Goal: Task Accomplishment & Management: Complete application form

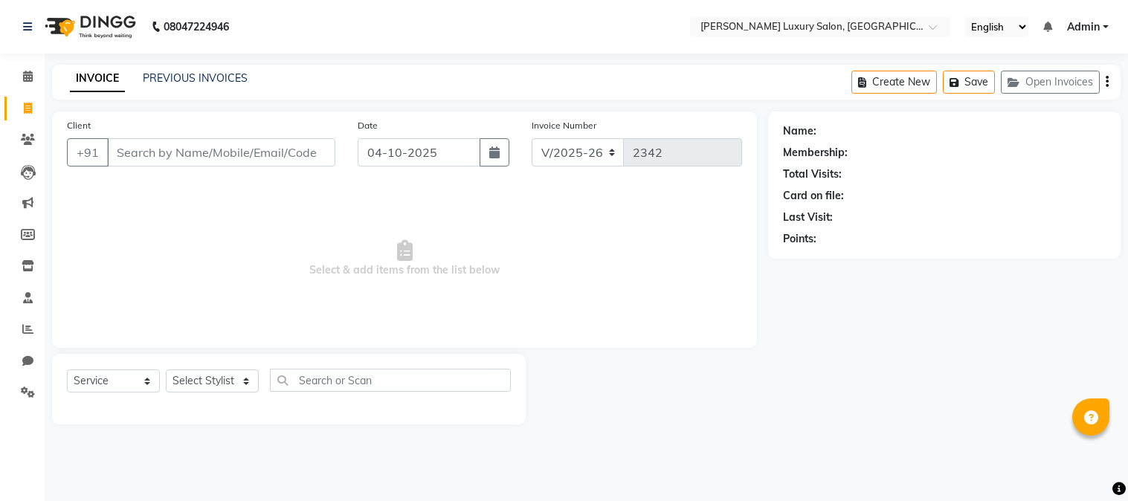
select select "7752"
select select "service"
click at [265, 149] on input "Client" at bounding box center [221, 152] width 228 height 28
click at [265, 150] on input "Client" at bounding box center [221, 152] width 228 height 28
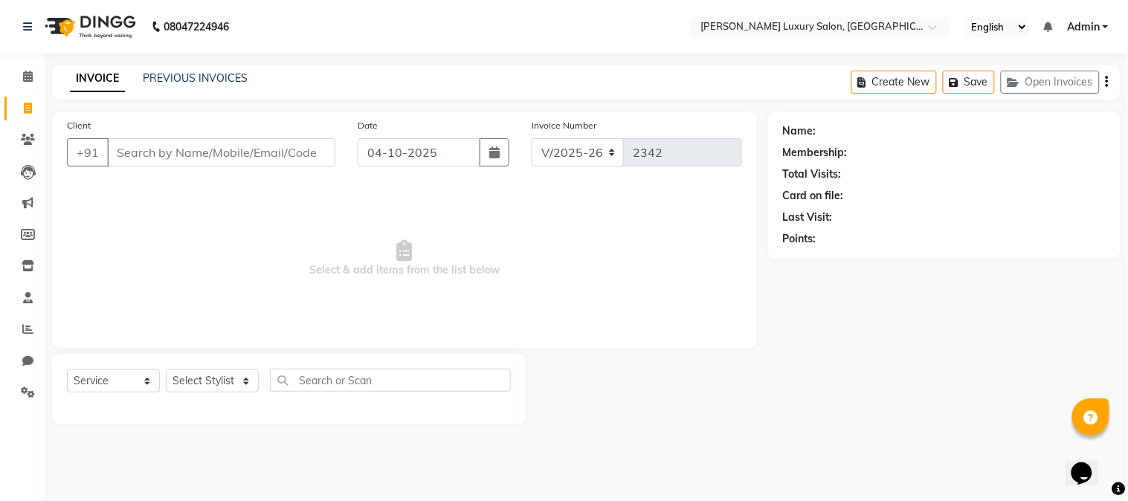
click at [265, 150] on input "Client" at bounding box center [221, 152] width 228 height 28
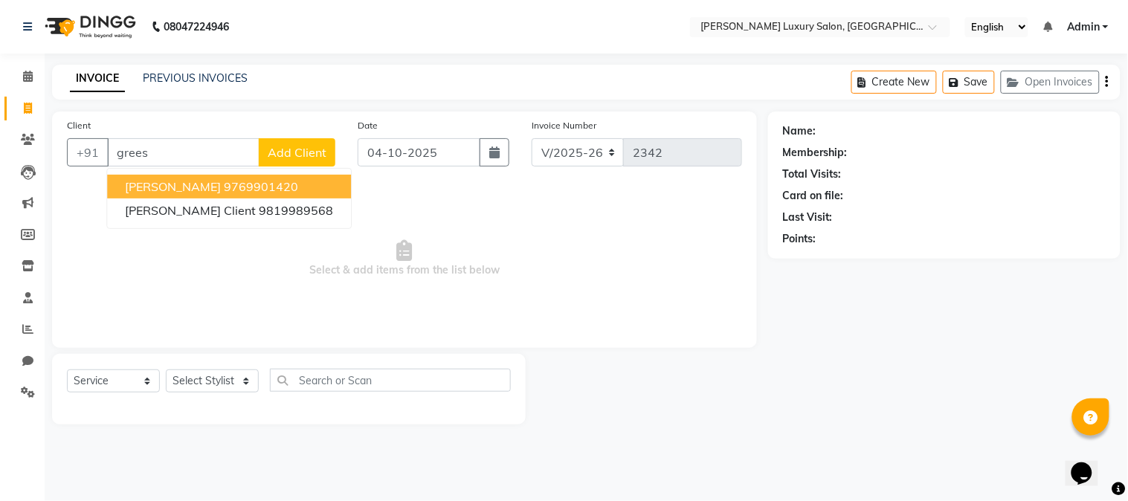
click at [290, 189] on ngb-highlight "9769901420" at bounding box center [261, 186] width 74 height 15
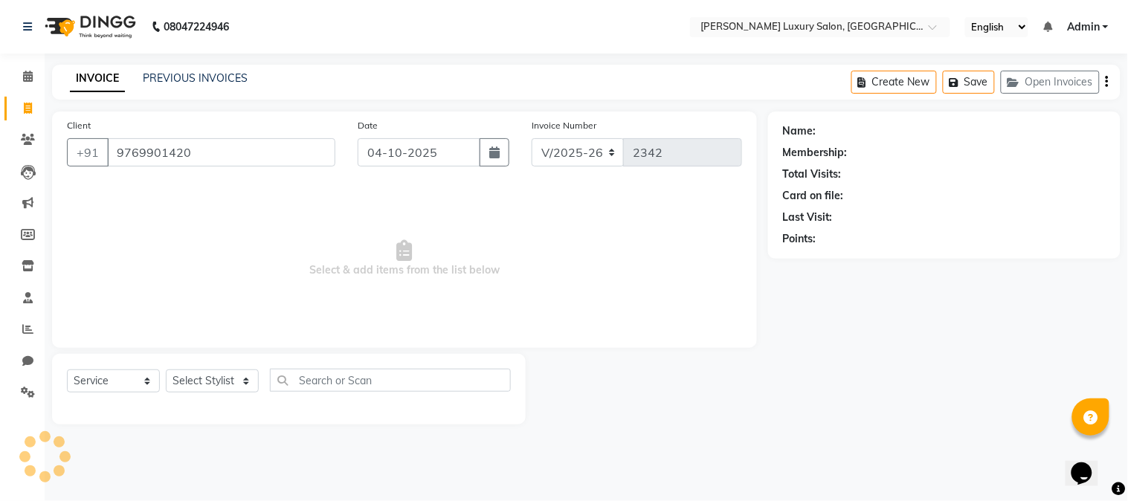
type input "9769901420"
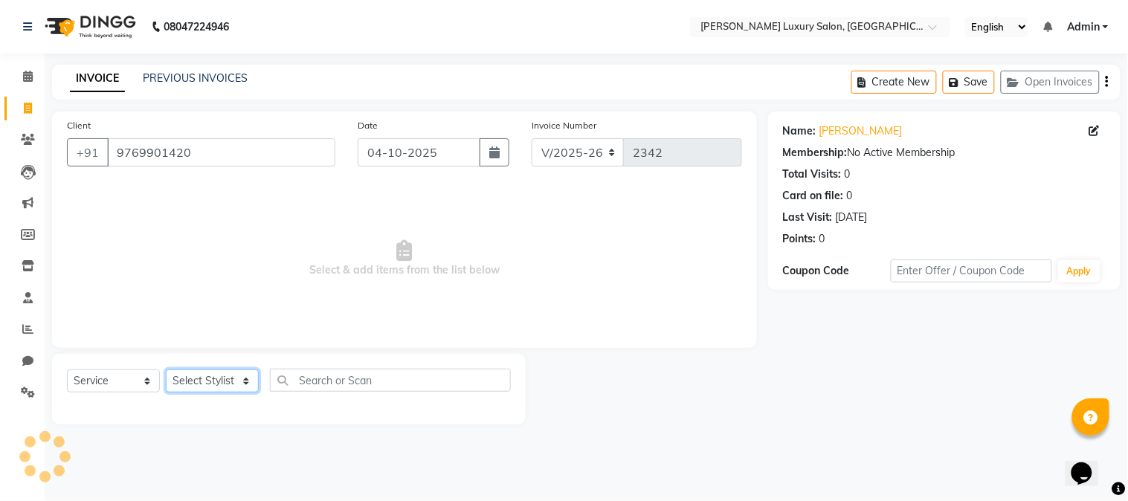
click at [214, 389] on select "Select Stylist [PERSON_NAME] [PERSON_NAME] Pol [PERSON_NAME] [PERSON_NAME] Salo…" at bounding box center [212, 380] width 93 height 23
select select "69297"
click at [166, 370] on select "Select Stylist [PERSON_NAME] [PERSON_NAME] Pol [PERSON_NAME] [PERSON_NAME] Salo…" at bounding box center [212, 380] width 93 height 23
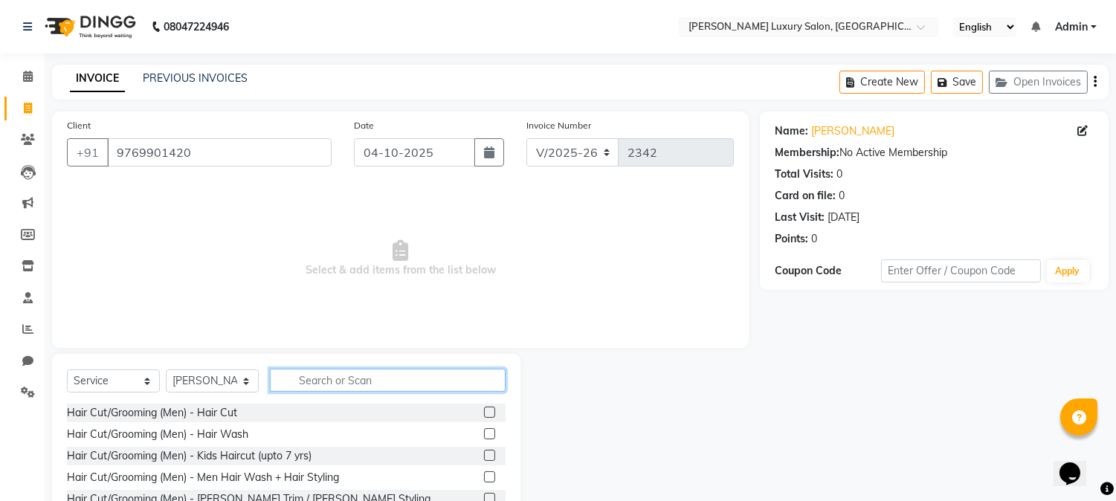
click at [339, 384] on input "text" at bounding box center [388, 380] width 236 height 23
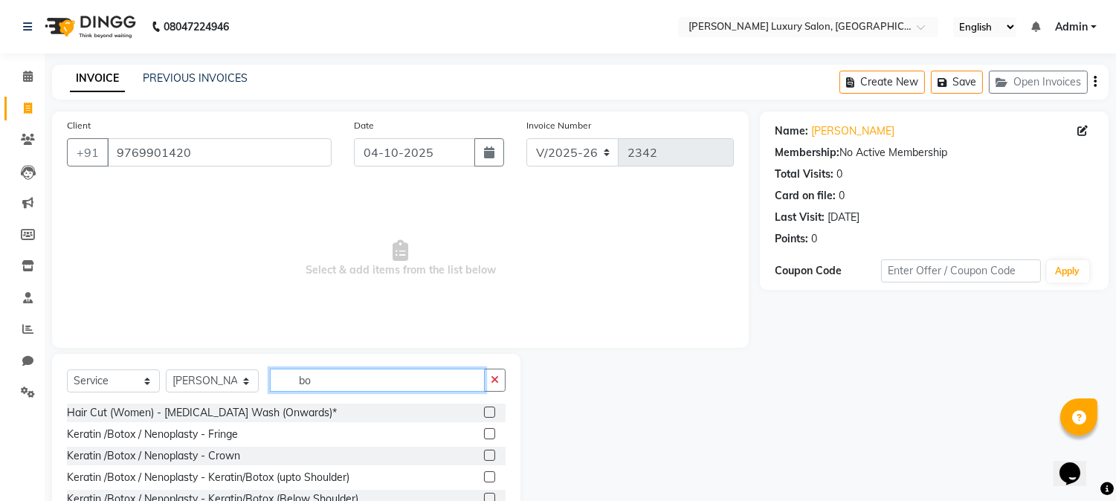
type input "bo"
click at [484, 435] on label at bounding box center [489, 433] width 11 height 11
click at [484, 435] on input "checkbox" at bounding box center [489, 435] width 10 height 10
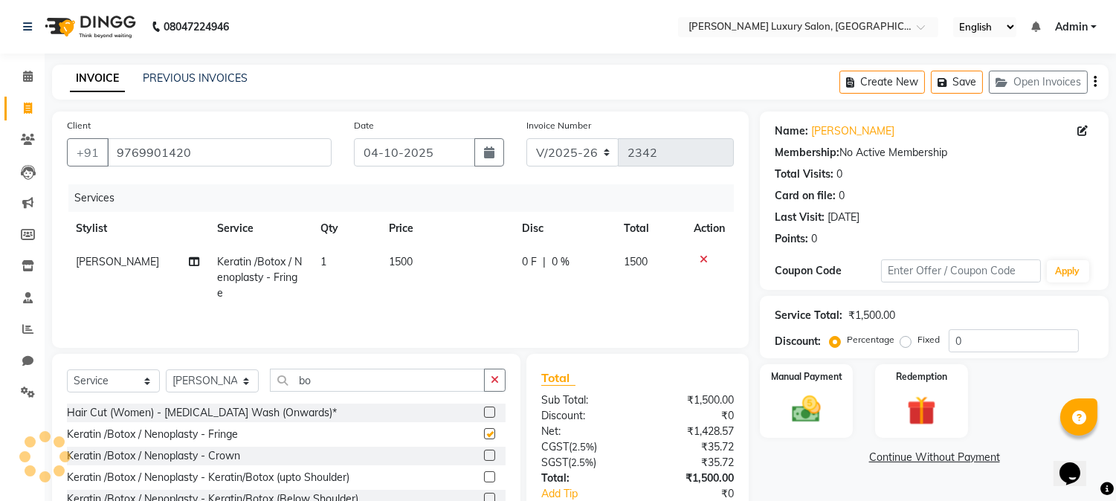
checkbox input "false"
click at [484, 455] on label at bounding box center [489, 455] width 11 height 11
click at [484, 455] on input "checkbox" at bounding box center [489, 456] width 10 height 10
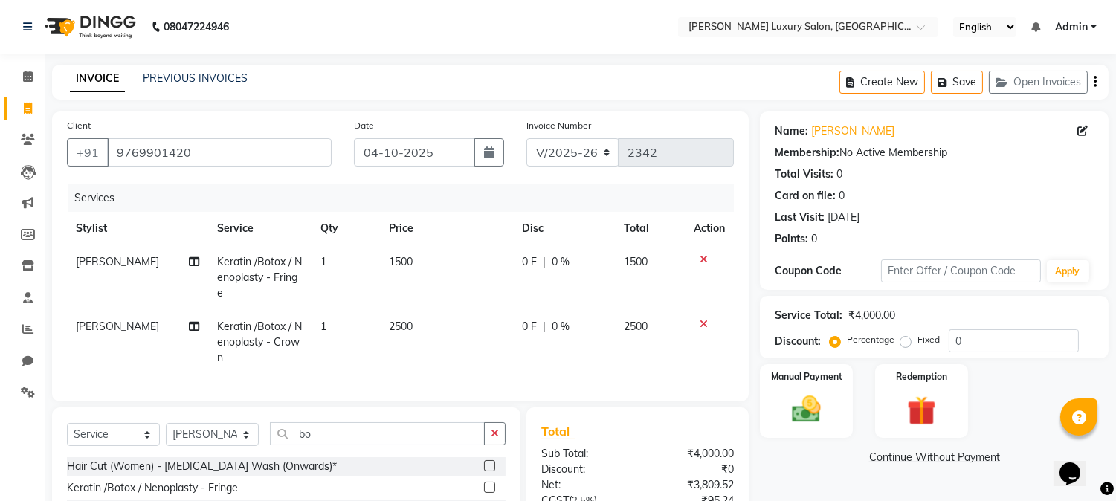
checkbox input "false"
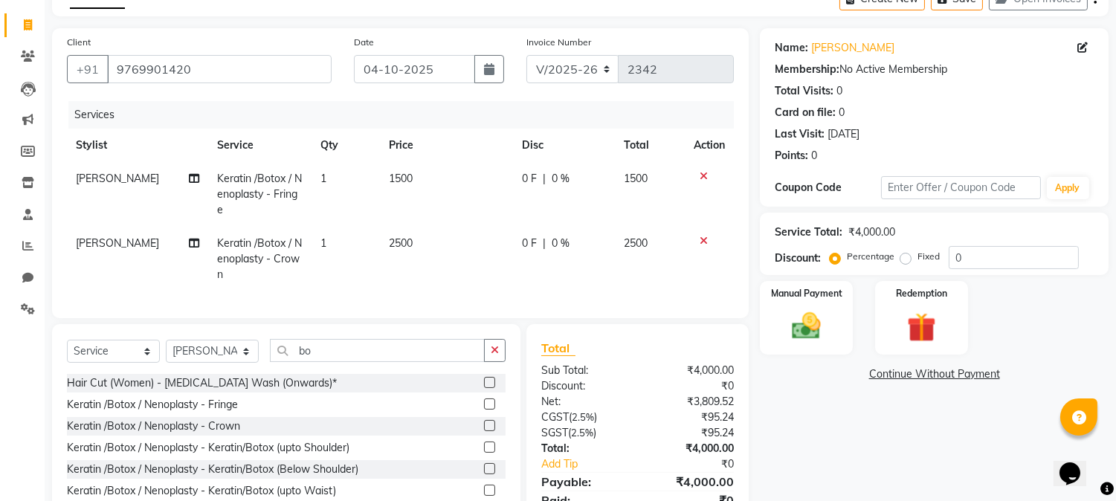
scroll to position [160, 0]
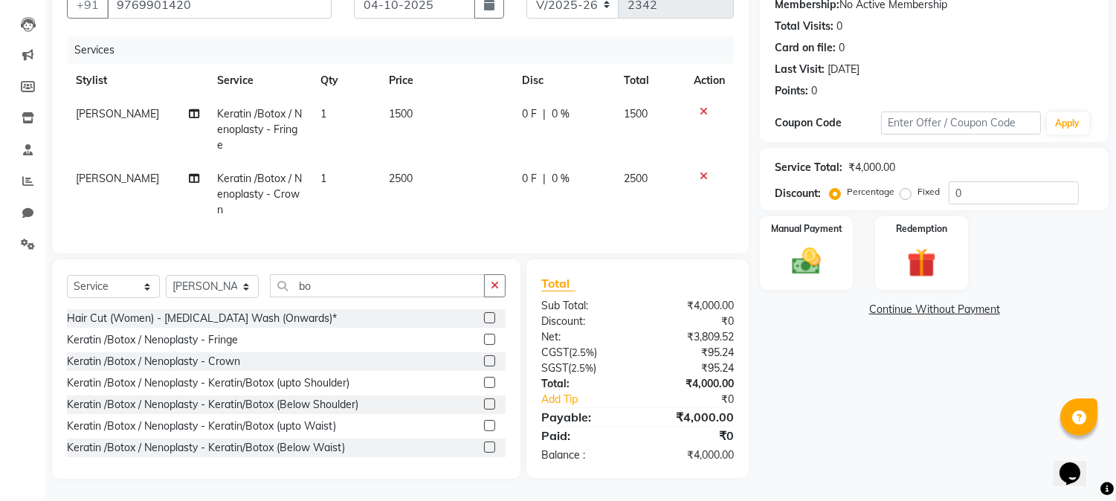
click at [484, 405] on label at bounding box center [489, 403] width 11 height 11
click at [484, 405] on input "checkbox" at bounding box center [489, 405] width 10 height 10
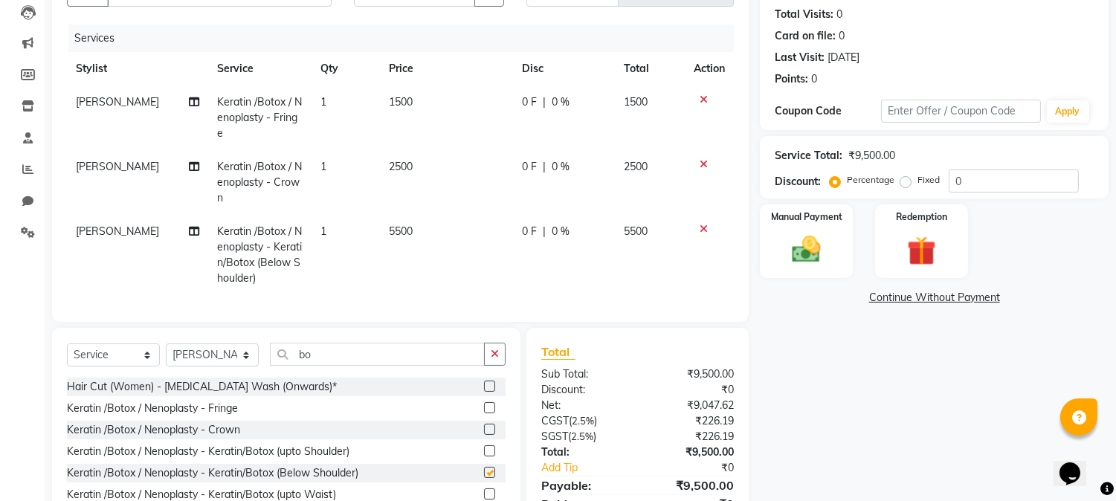
checkbox input "false"
click at [702, 97] on icon at bounding box center [704, 99] width 8 height 10
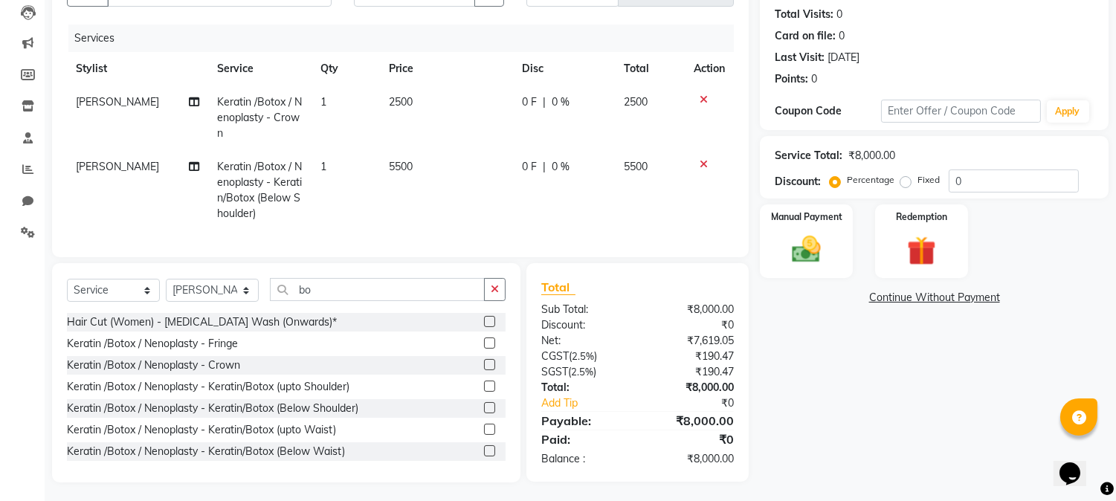
click at [704, 94] on icon at bounding box center [704, 99] width 8 height 10
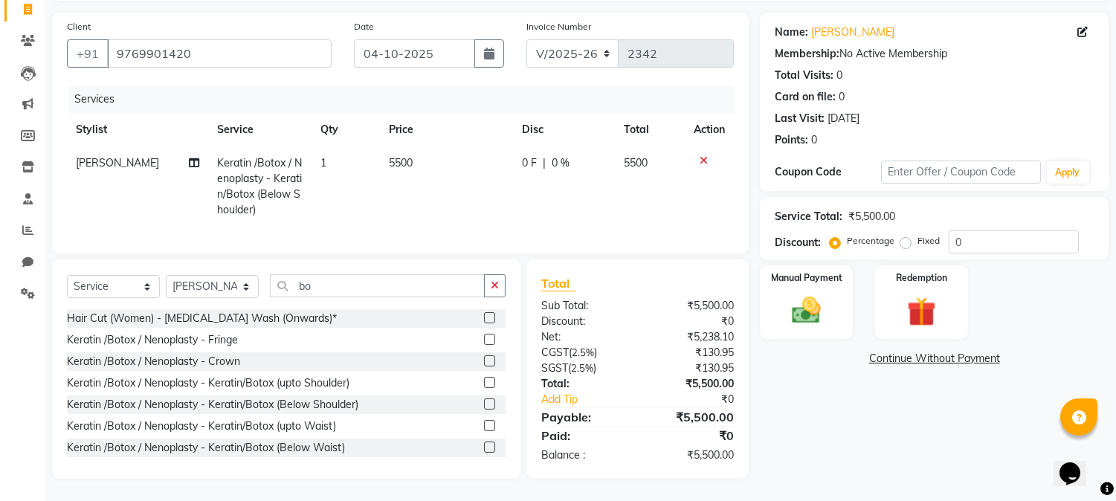
click at [425, 146] on td "5500" at bounding box center [446, 186] width 133 height 80
select select "69297"
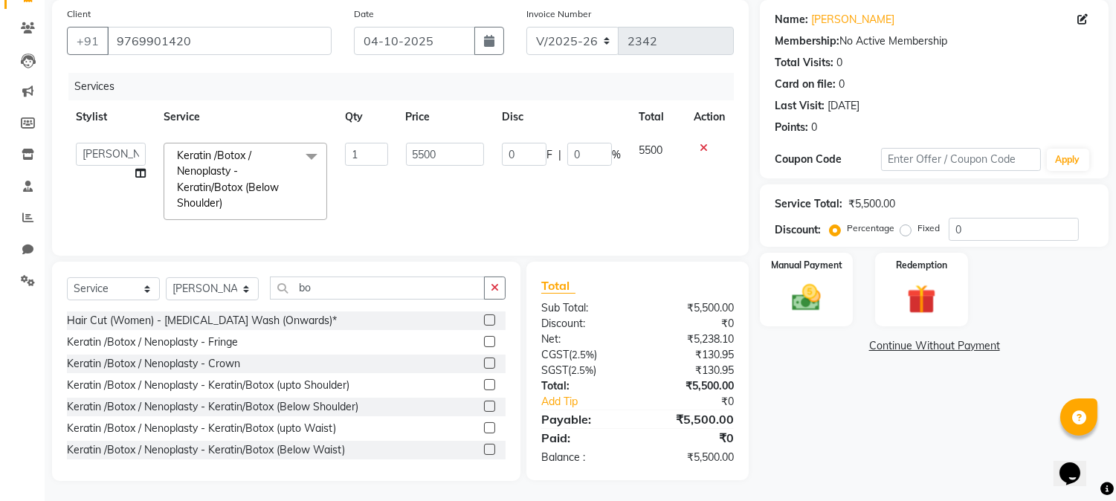
scroll to position [125, 0]
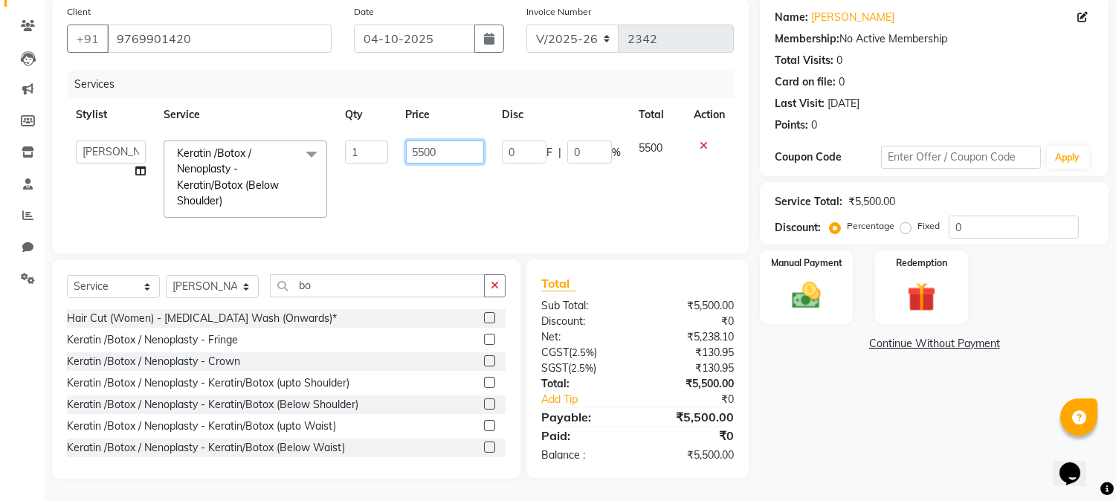
click at [442, 146] on input "5500" at bounding box center [445, 152] width 78 height 23
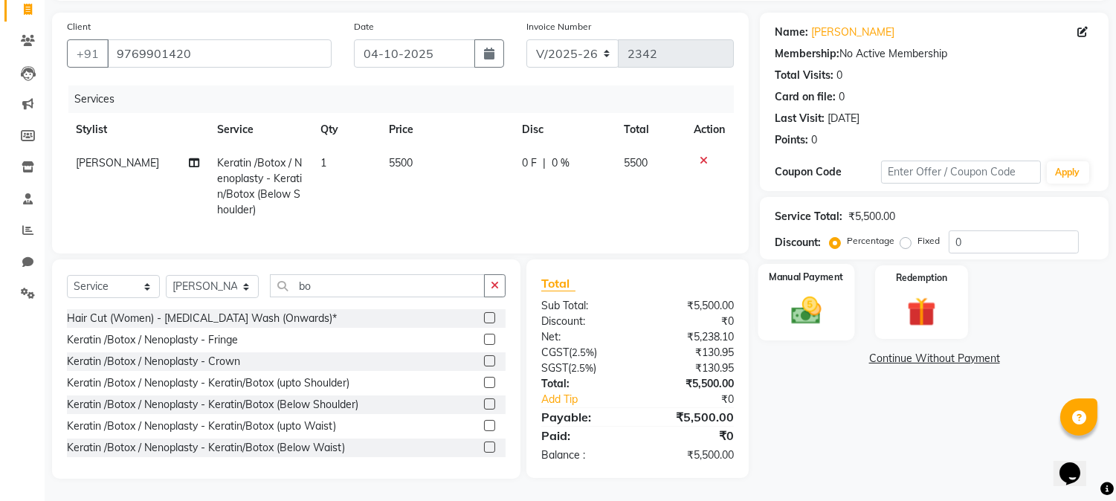
click at [796, 264] on div "Manual Payment" at bounding box center [806, 302] width 97 height 76
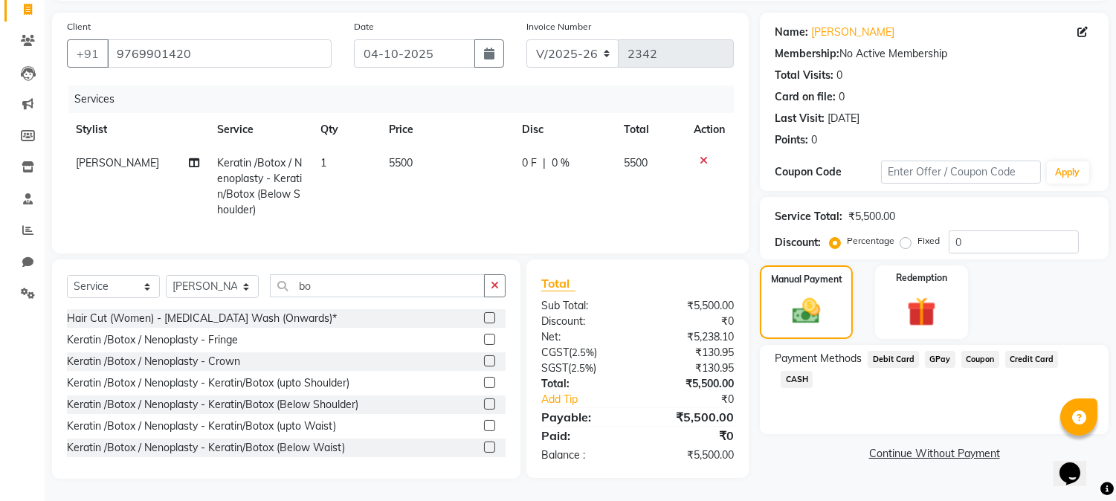
click at [813, 371] on span "CASH" at bounding box center [797, 379] width 32 height 17
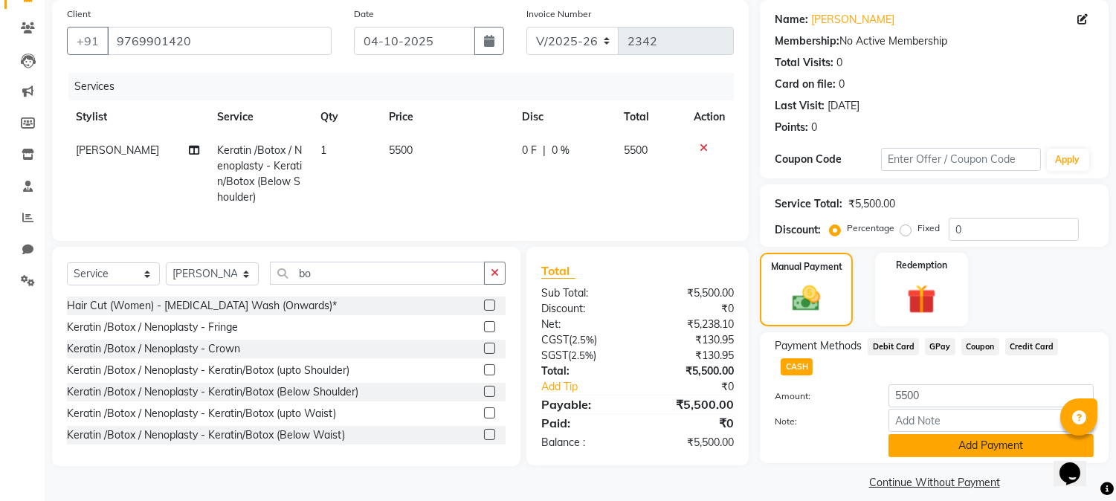
click at [998, 434] on button "Add Payment" at bounding box center [990, 445] width 205 height 23
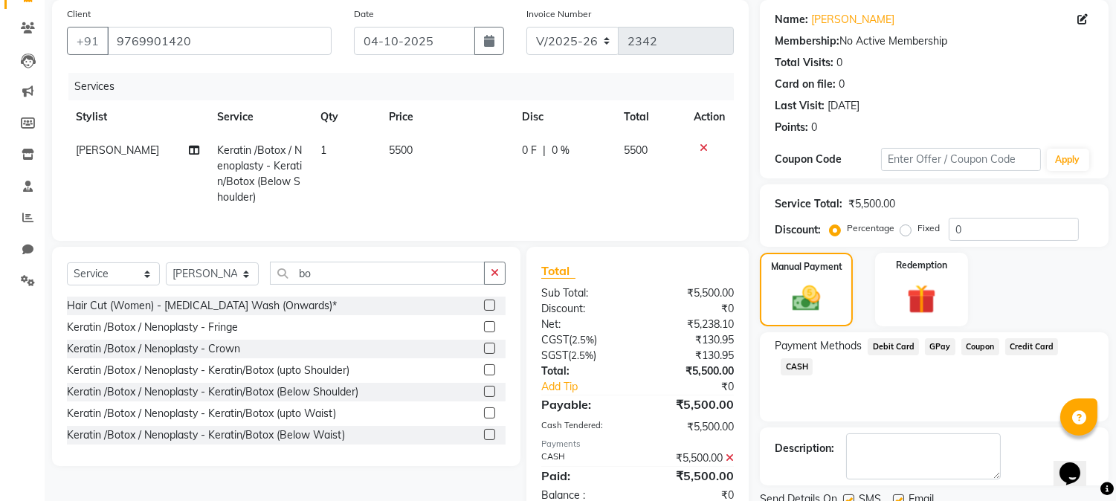
scroll to position [167, 0]
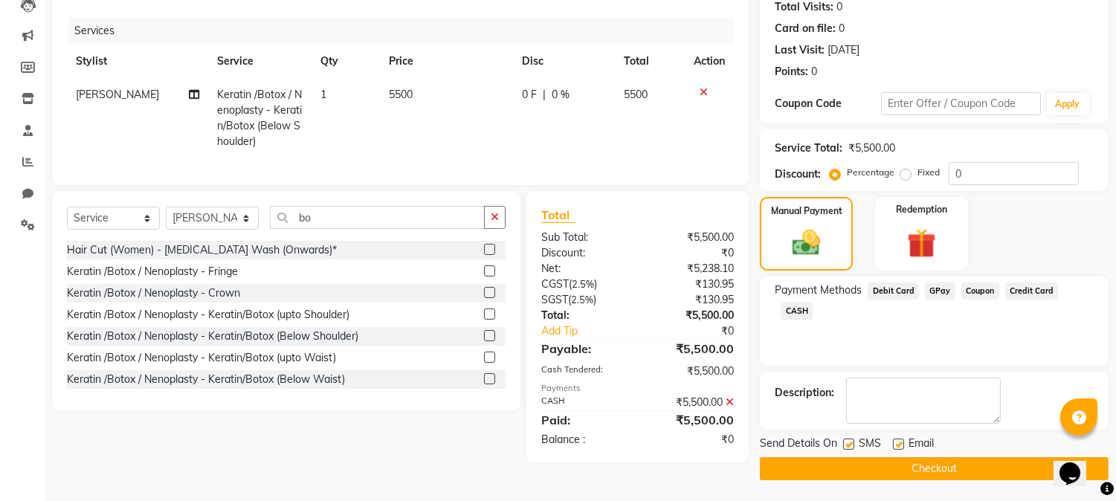
click at [992, 459] on button "Checkout" at bounding box center [934, 468] width 349 height 23
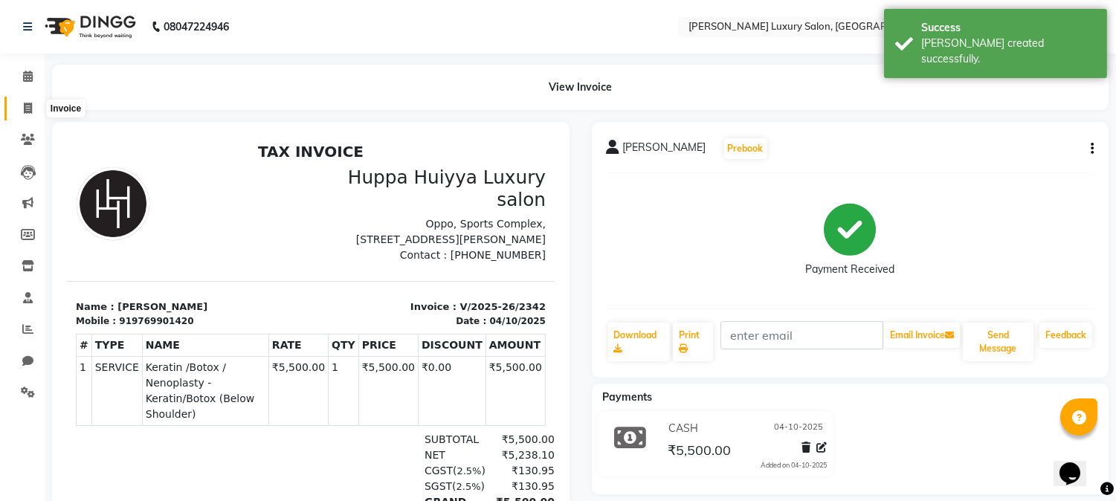
click at [25, 110] on icon at bounding box center [28, 108] width 8 height 11
select select "service"
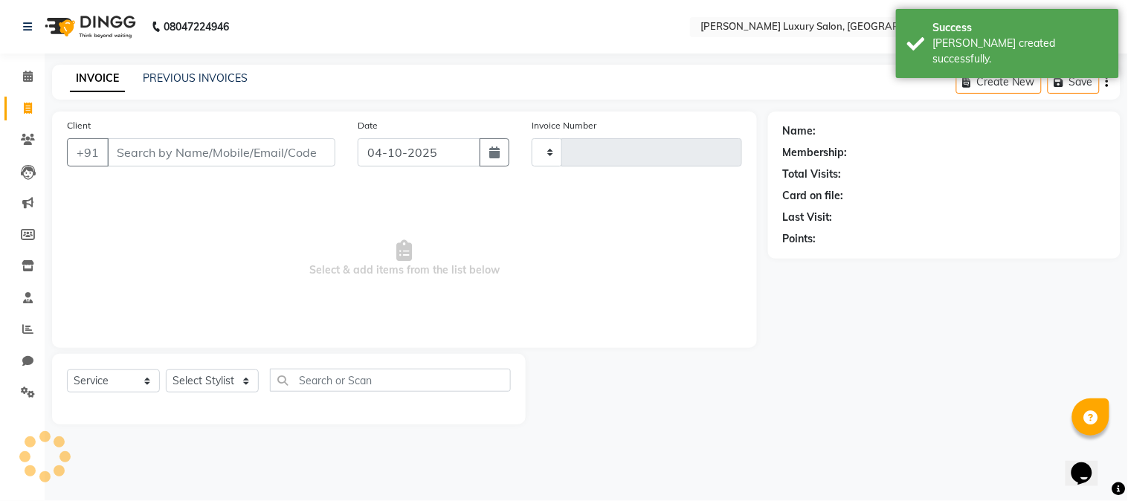
type input "2343"
select select "7752"
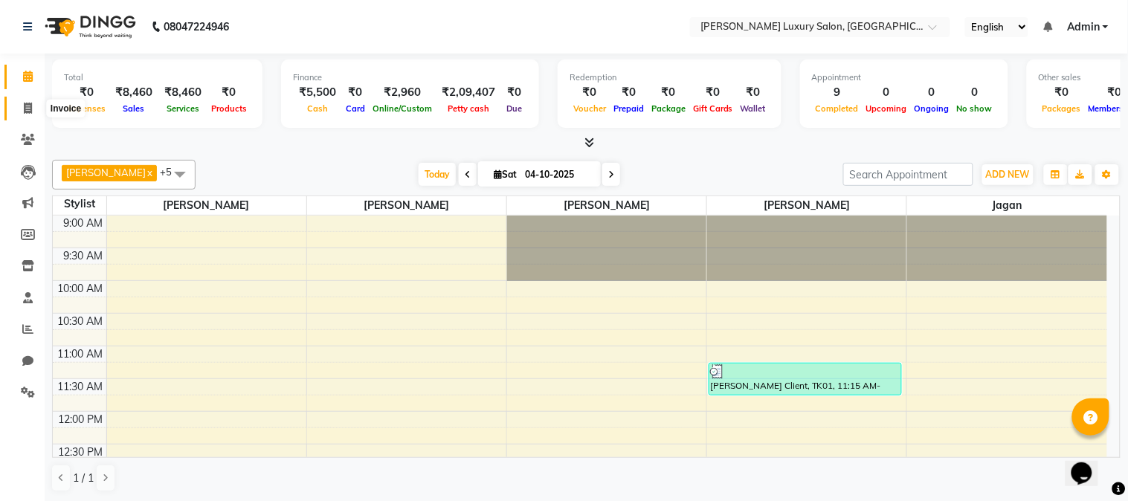
click at [24, 106] on icon at bounding box center [28, 108] width 8 height 11
select select "service"
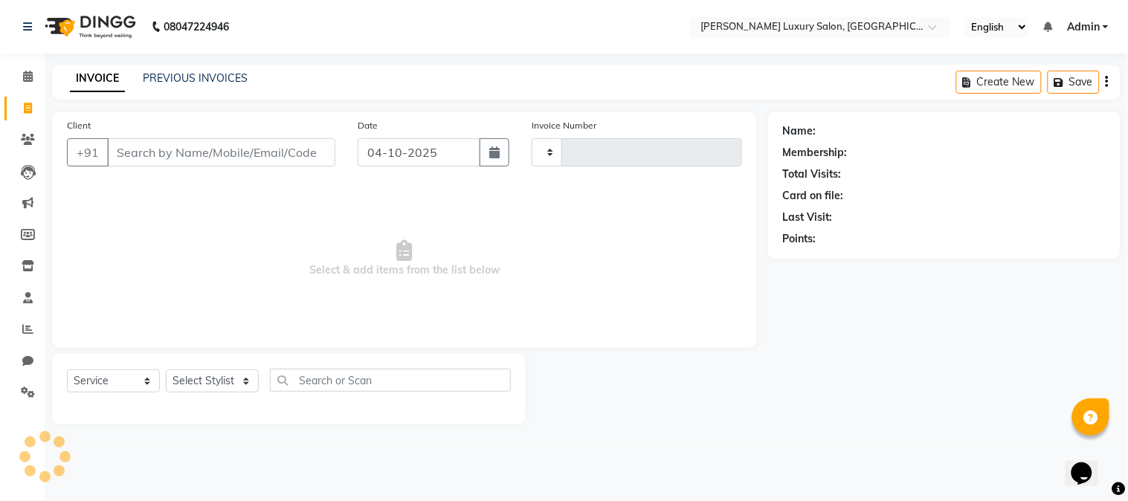
type input "2343"
select select "7752"
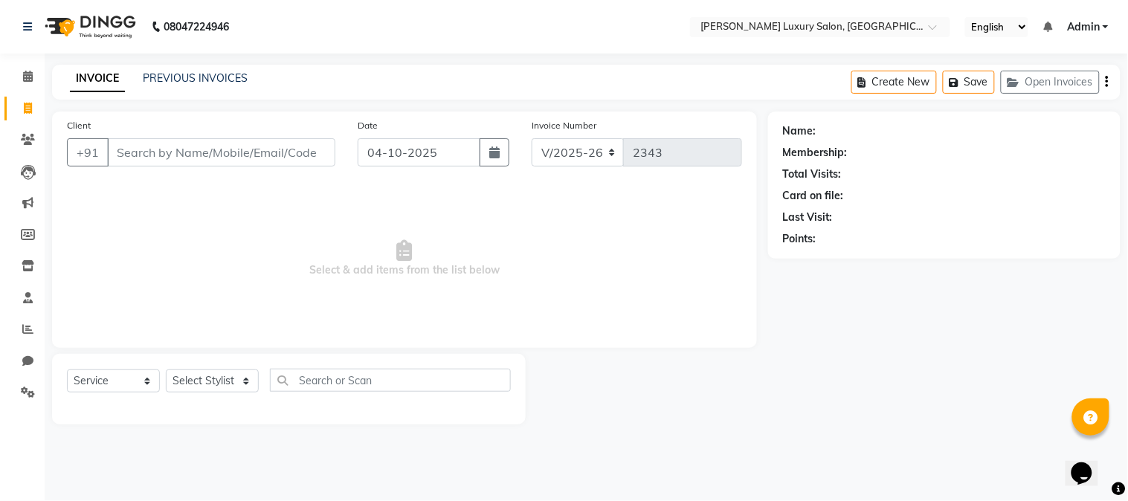
click at [274, 144] on input "Client" at bounding box center [221, 152] width 228 height 28
click at [218, 150] on input "Client" at bounding box center [221, 152] width 228 height 28
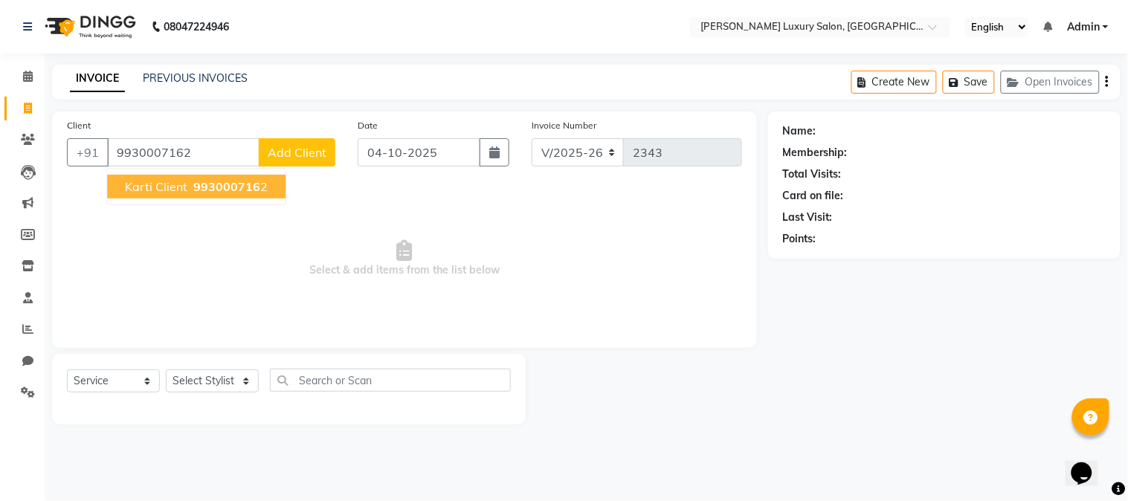
type input "9930007162"
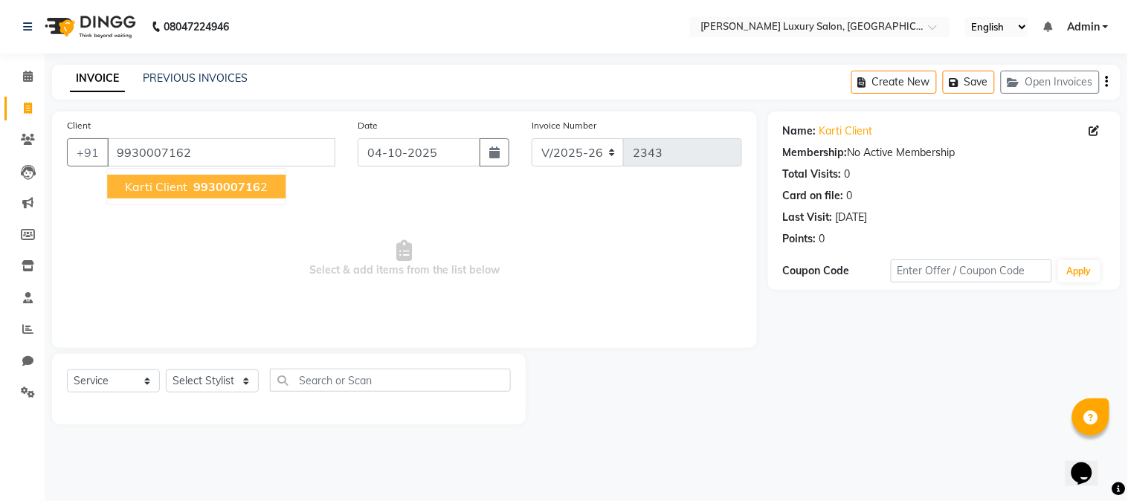
click at [161, 186] on span "Karti Client" at bounding box center [156, 186] width 62 height 15
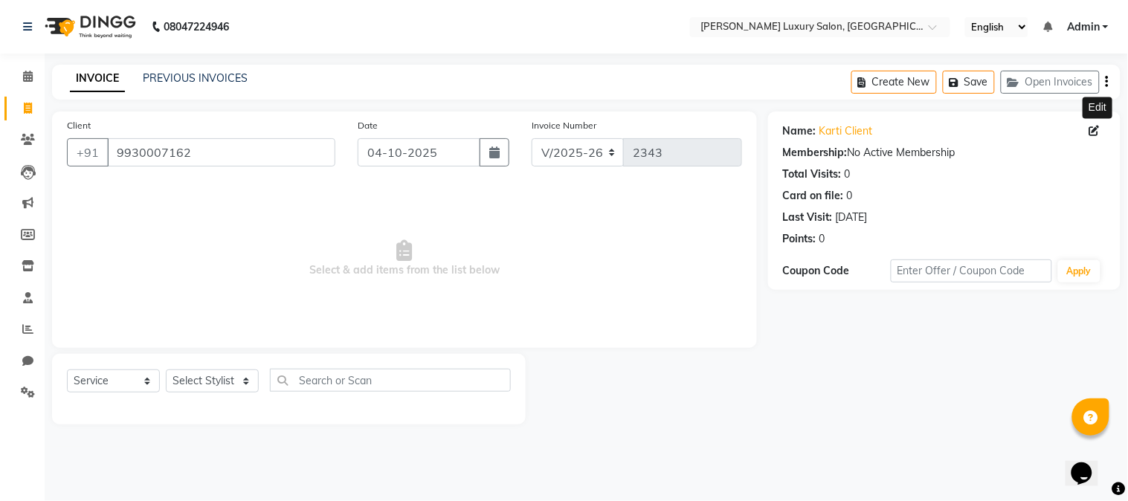
click at [1097, 128] on icon at bounding box center [1094, 131] width 10 height 10
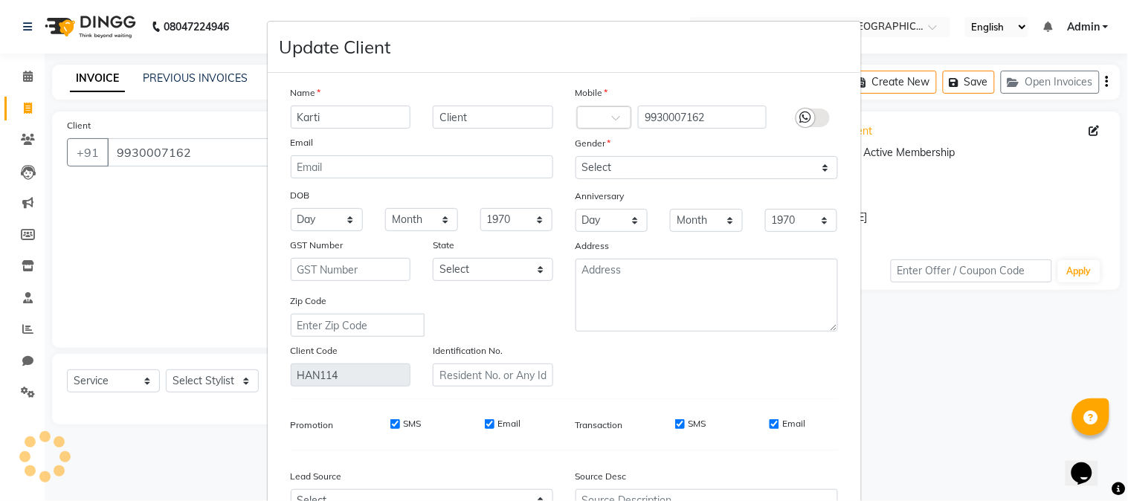
click at [336, 120] on input "Karti" at bounding box center [351, 117] width 120 height 23
type input "Karthik"
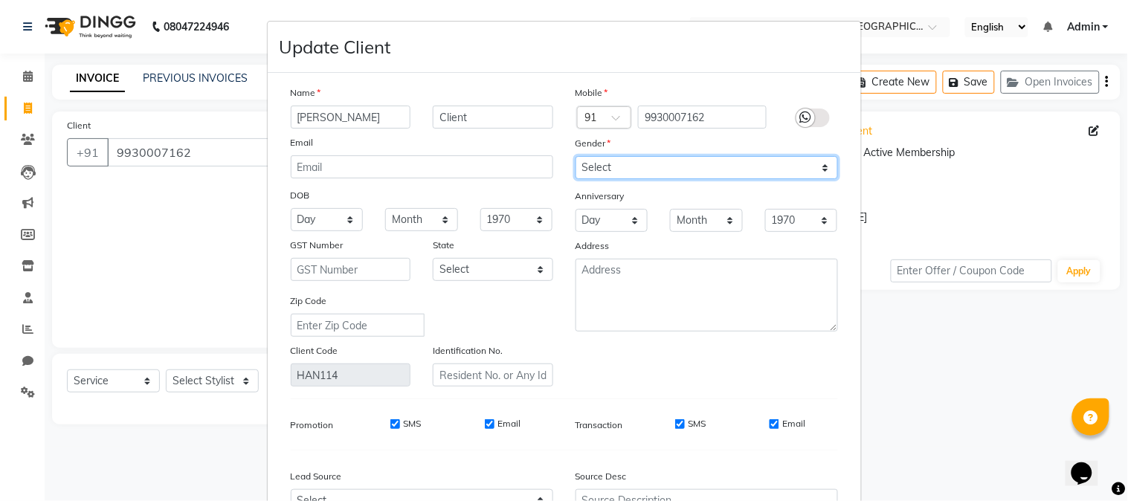
click at [700, 167] on select "Select Male Female Other Prefer Not To Say" at bounding box center [706, 167] width 262 height 23
select select "male"
click at [575, 156] on select "Select Male Female Other Prefer Not To Say" at bounding box center [706, 167] width 262 height 23
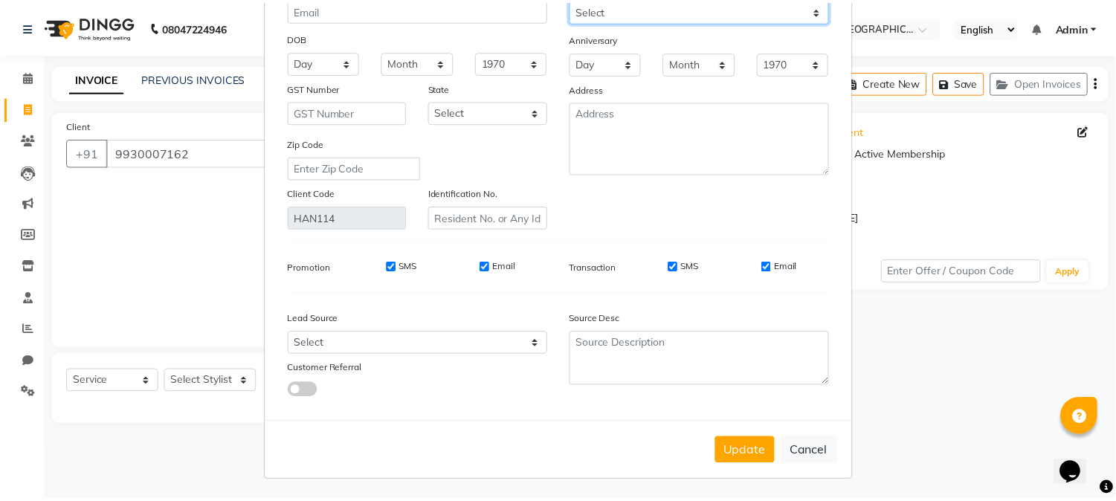
scroll to position [160, 0]
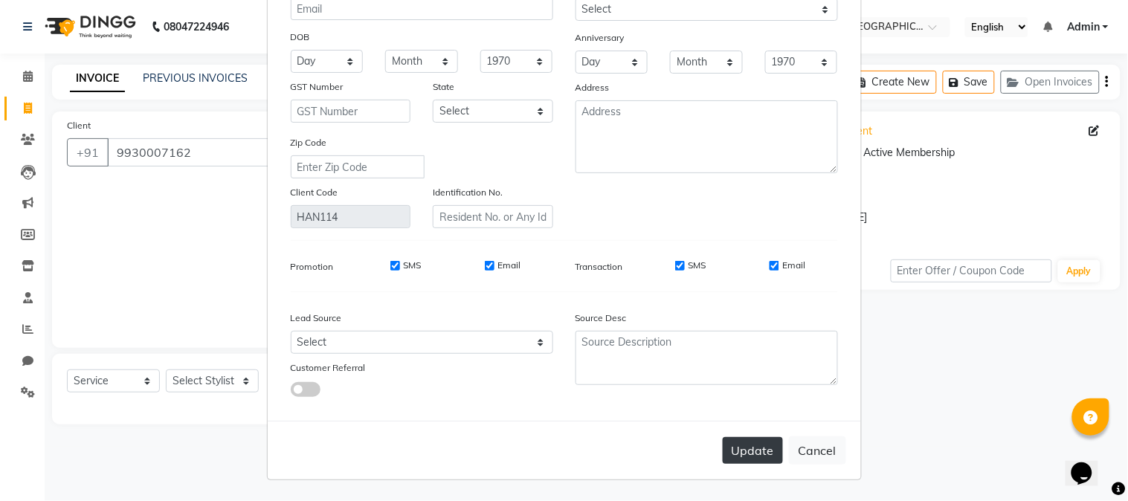
click at [745, 453] on button "Update" at bounding box center [753, 450] width 60 height 27
select select
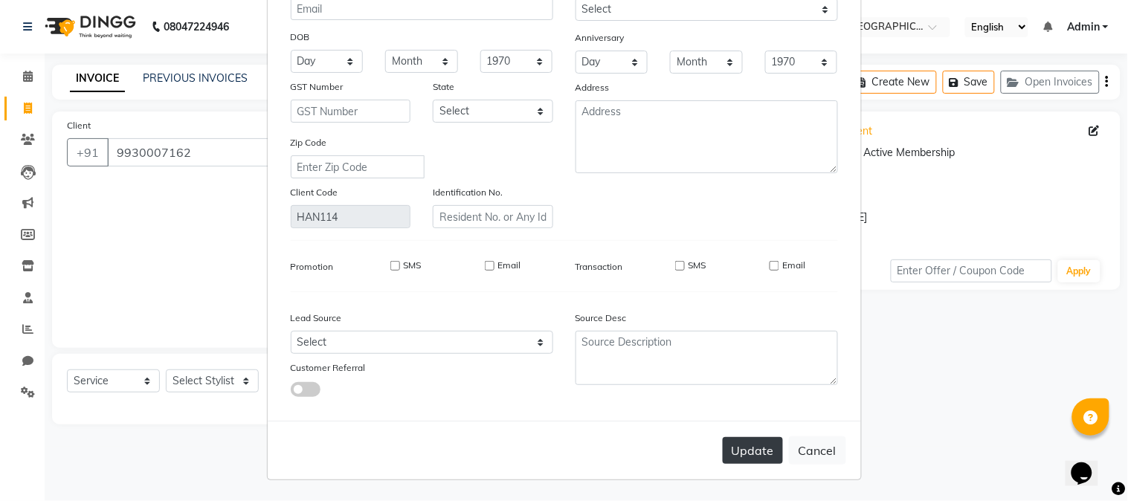
select select
checkbox input "false"
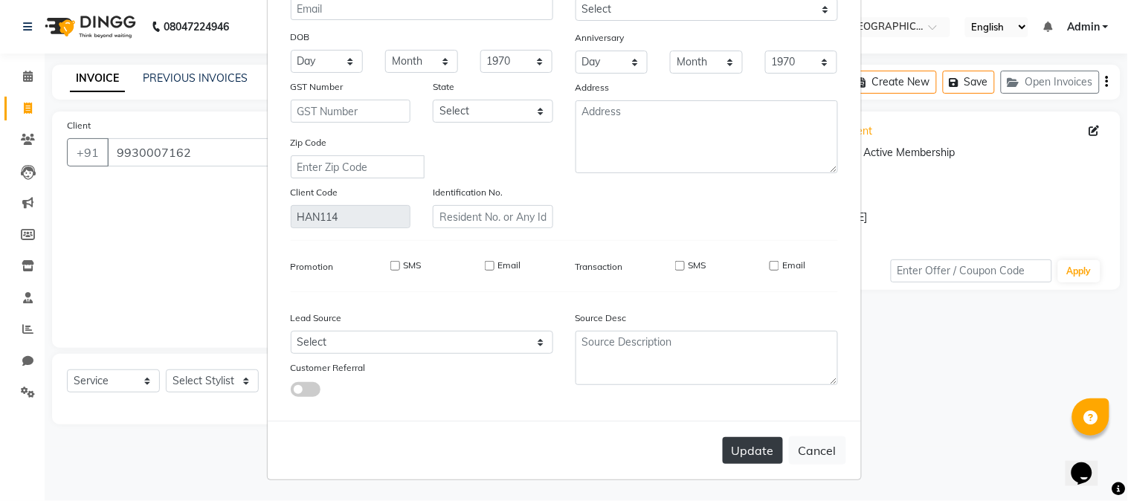
checkbox input "false"
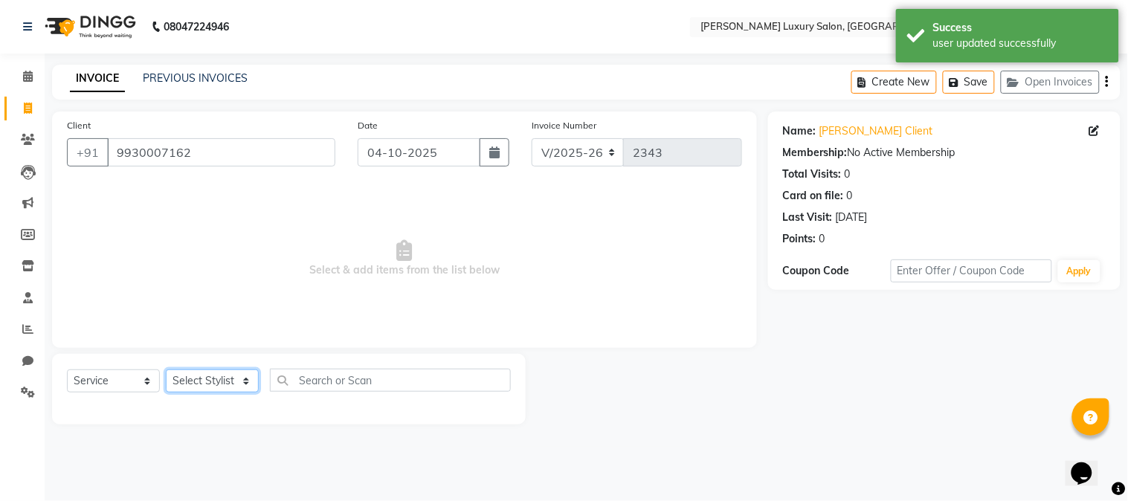
click at [238, 377] on select "Select Stylist [PERSON_NAME] [PERSON_NAME] Pol [PERSON_NAME] [PERSON_NAME] Salo…" at bounding box center [212, 380] width 93 height 23
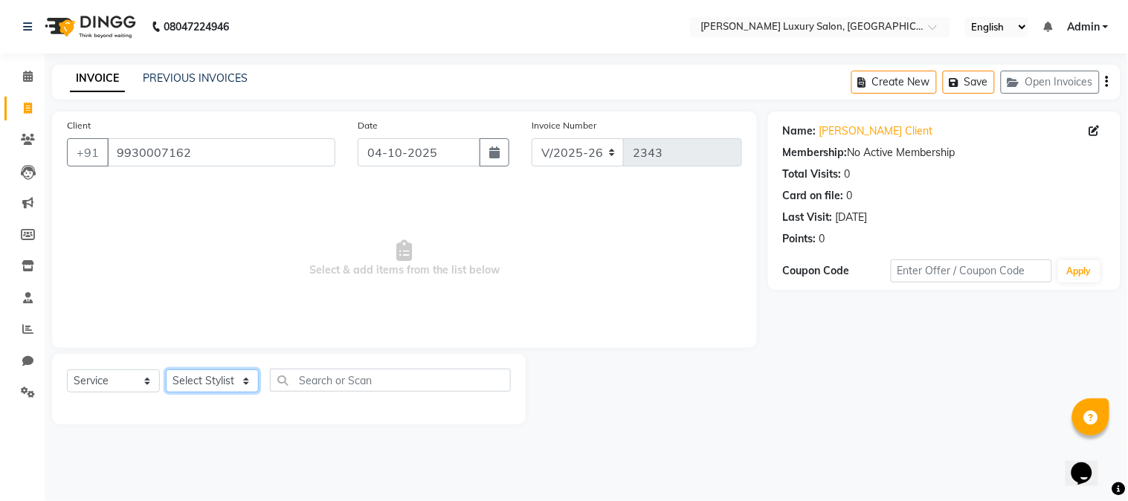
select select "69294"
click at [166, 370] on select "Select Stylist [PERSON_NAME] [PERSON_NAME] Pol [PERSON_NAME] [PERSON_NAME] Salo…" at bounding box center [212, 380] width 93 height 23
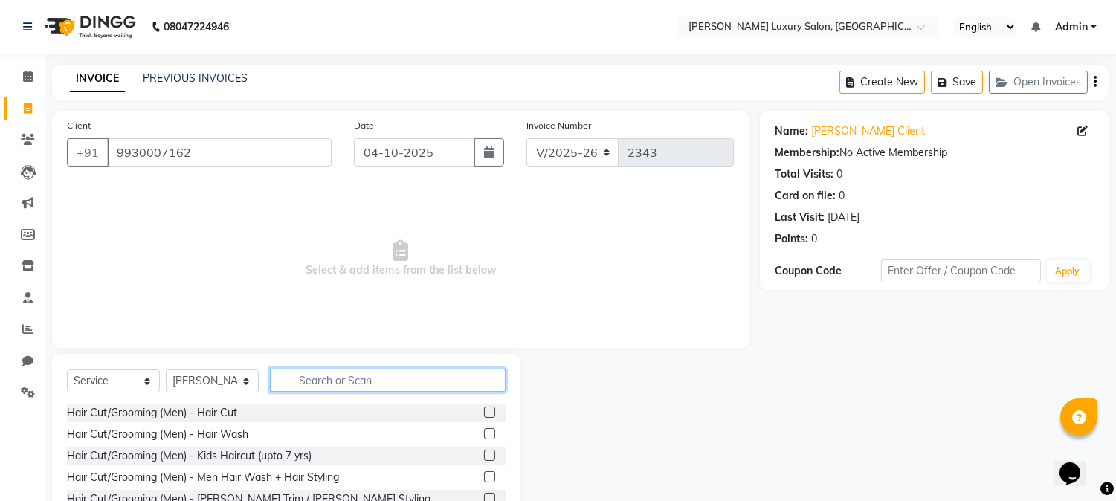
click at [410, 375] on input "text" at bounding box center [388, 380] width 236 height 23
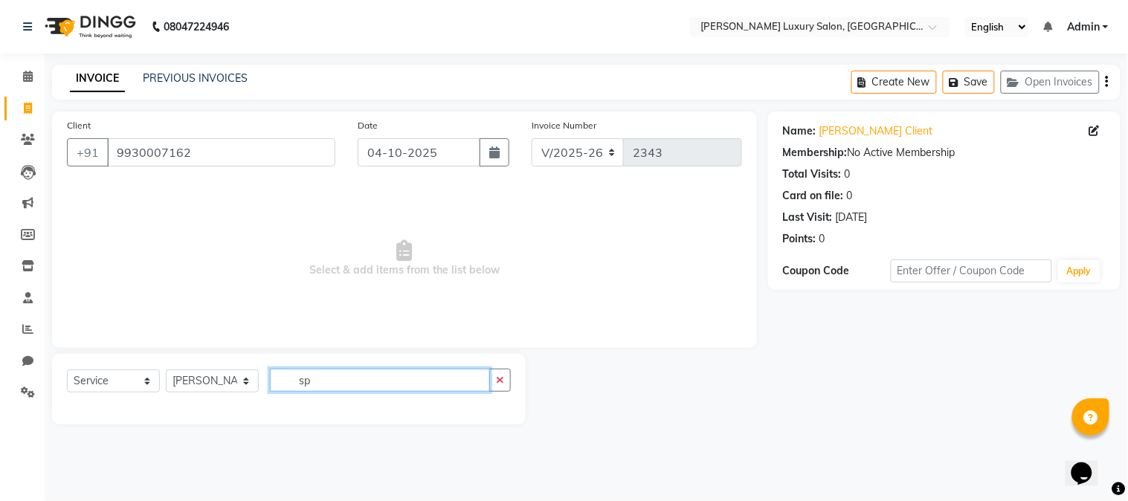
type input "s"
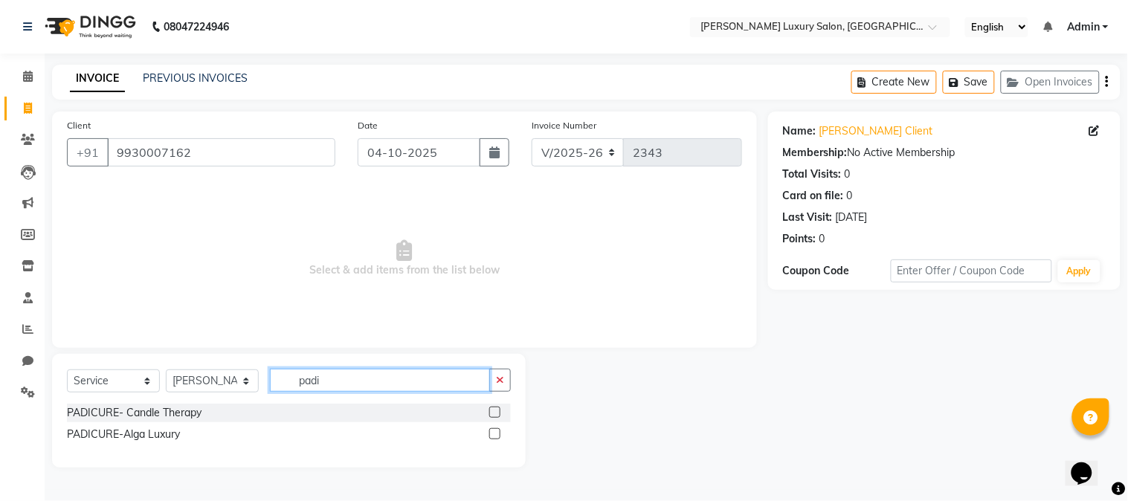
type input "padi"
click at [494, 414] on label at bounding box center [494, 412] width 11 height 11
click at [494, 414] on input "checkbox" at bounding box center [494, 413] width 10 height 10
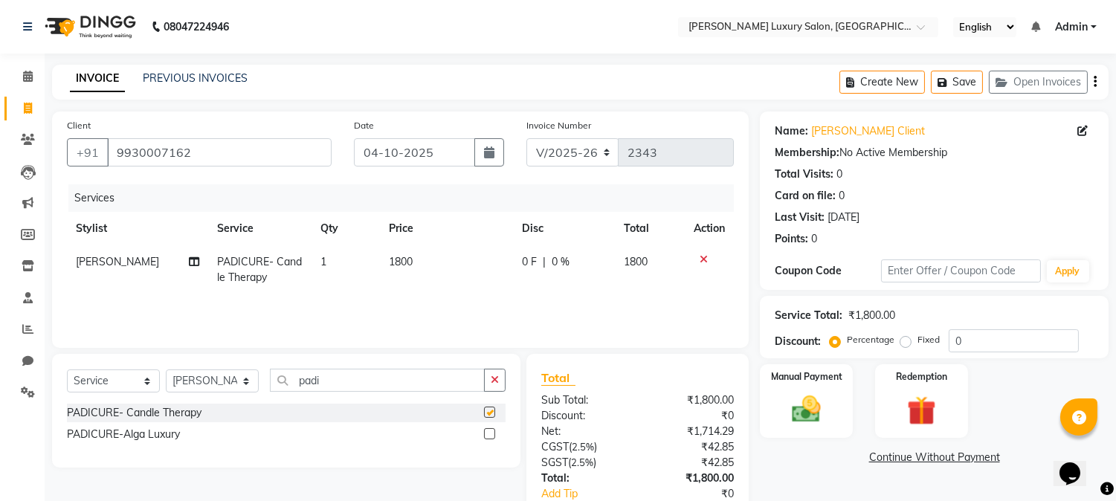
checkbox input "false"
click at [488, 433] on label at bounding box center [489, 433] width 11 height 11
click at [488, 433] on input "checkbox" at bounding box center [489, 435] width 10 height 10
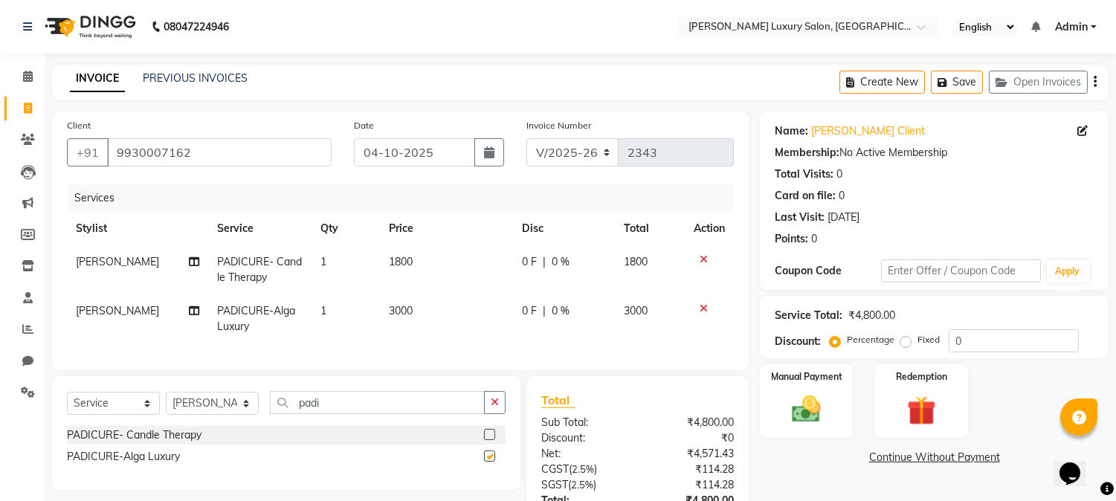
checkbox input "false"
click at [419, 262] on td "1800" at bounding box center [446, 269] width 133 height 49
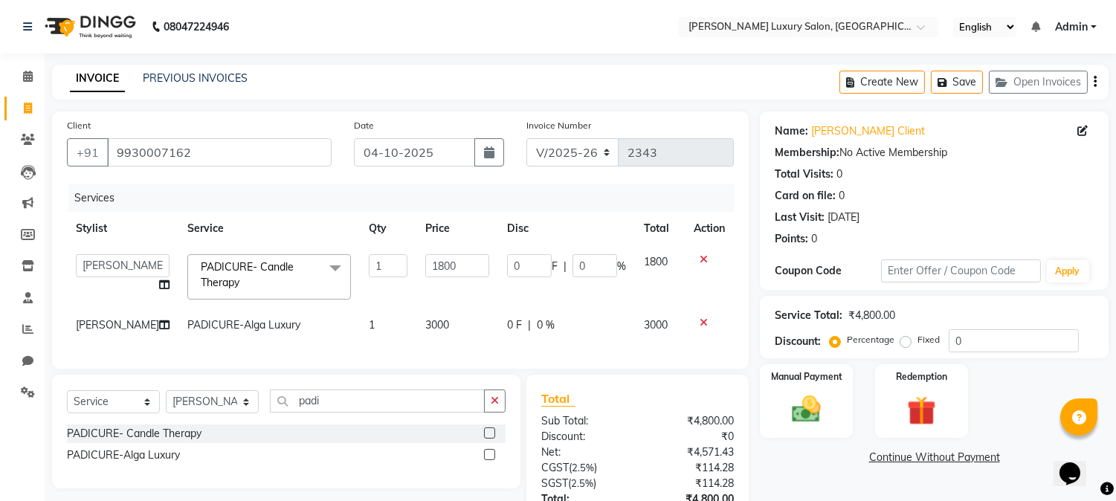
click at [703, 259] on icon at bounding box center [704, 259] width 8 height 10
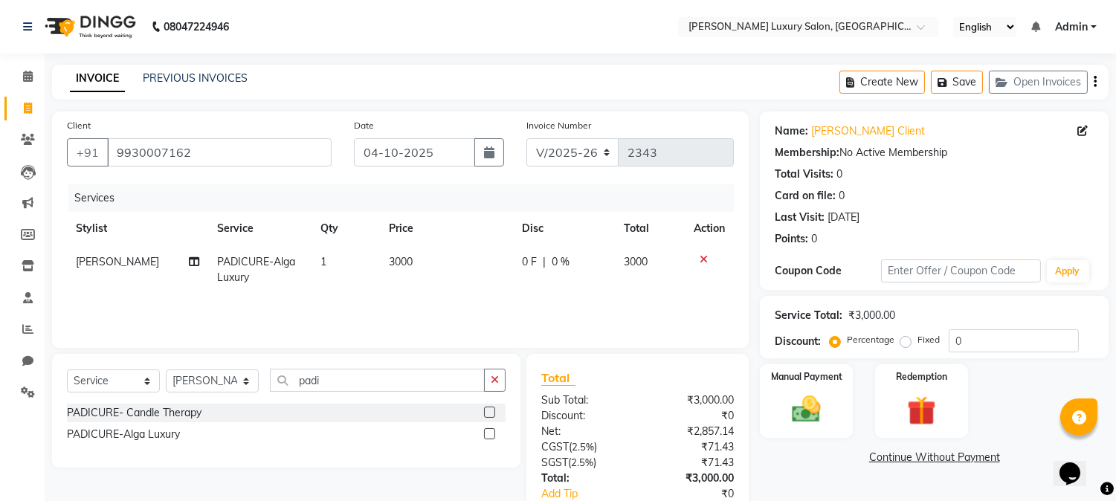
click at [403, 263] on span "3000" at bounding box center [401, 261] width 24 height 13
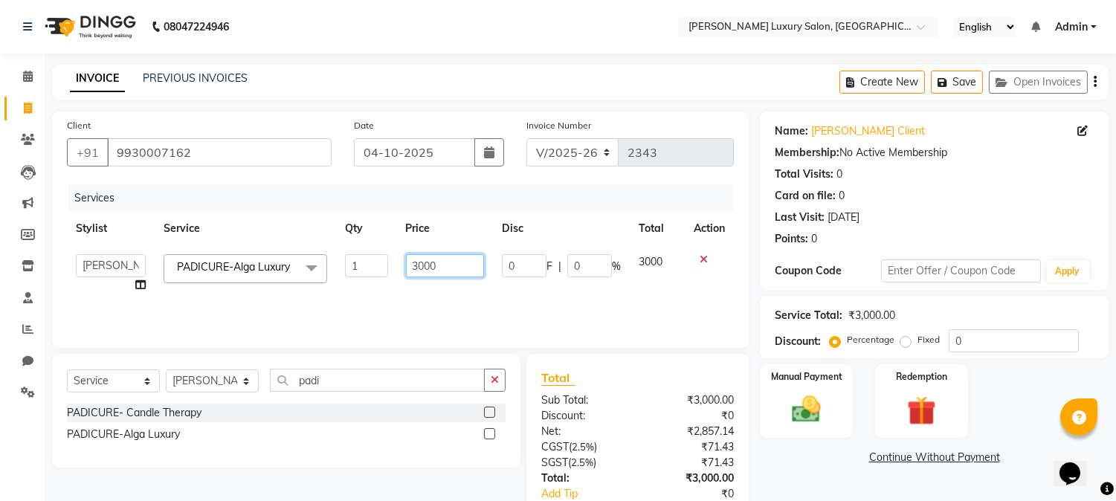
click at [415, 266] on input "3000" at bounding box center [445, 265] width 78 height 23
click at [441, 266] on input "3000" at bounding box center [445, 265] width 78 height 23
type input "3"
type input "2950"
click at [812, 411] on img at bounding box center [806, 410] width 49 height 35
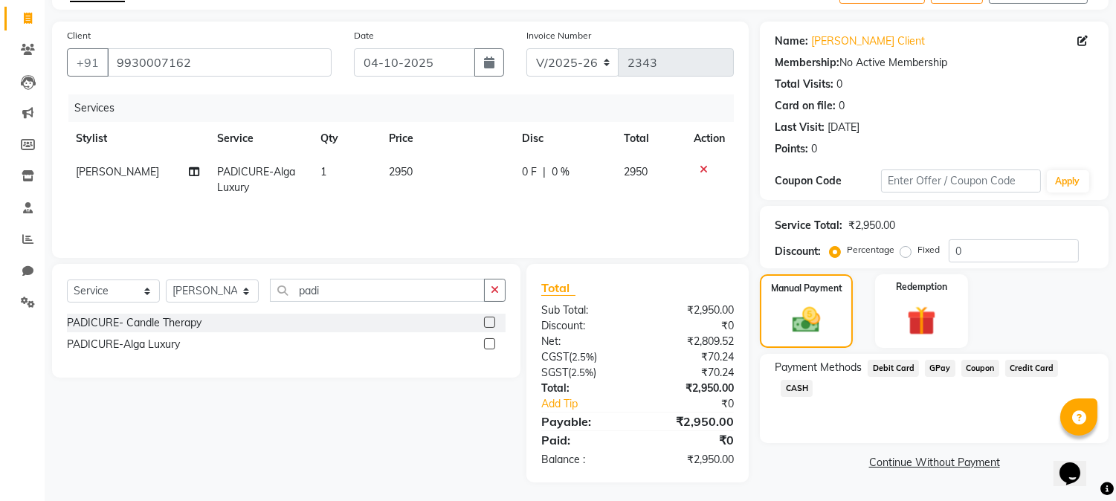
scroll to position [93, 0]
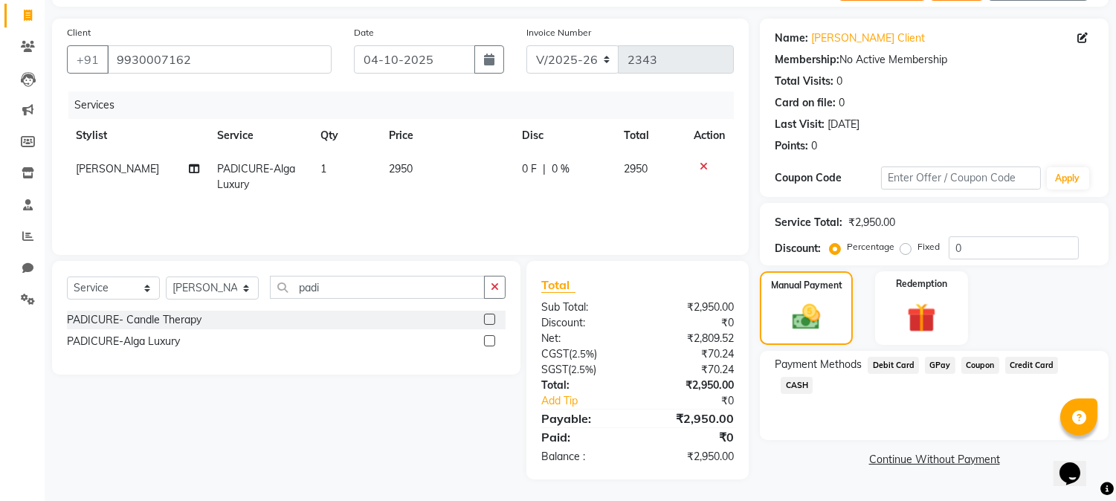
click at [896, 365] on span "Debit Card" at bounding box center [893, 365] width 51 height 17
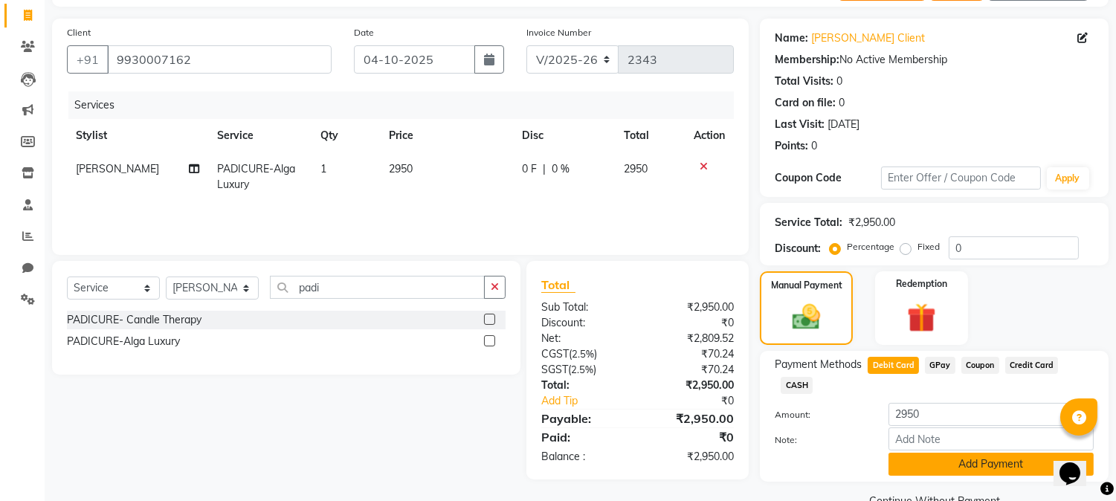
click at [950, 453] on button "Add Payment" at bounding box center [990, 464] width 205 height 23
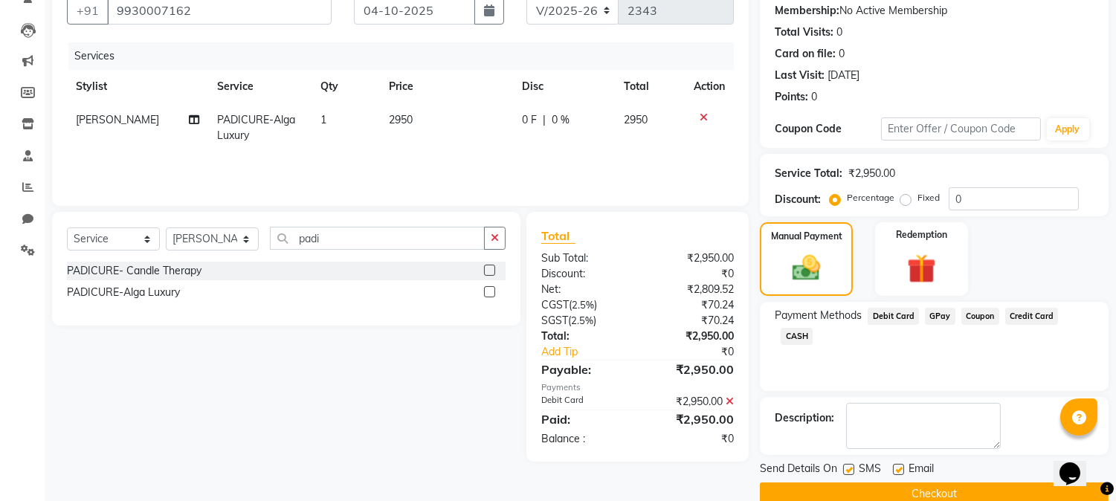
scroll to position [167, 0]
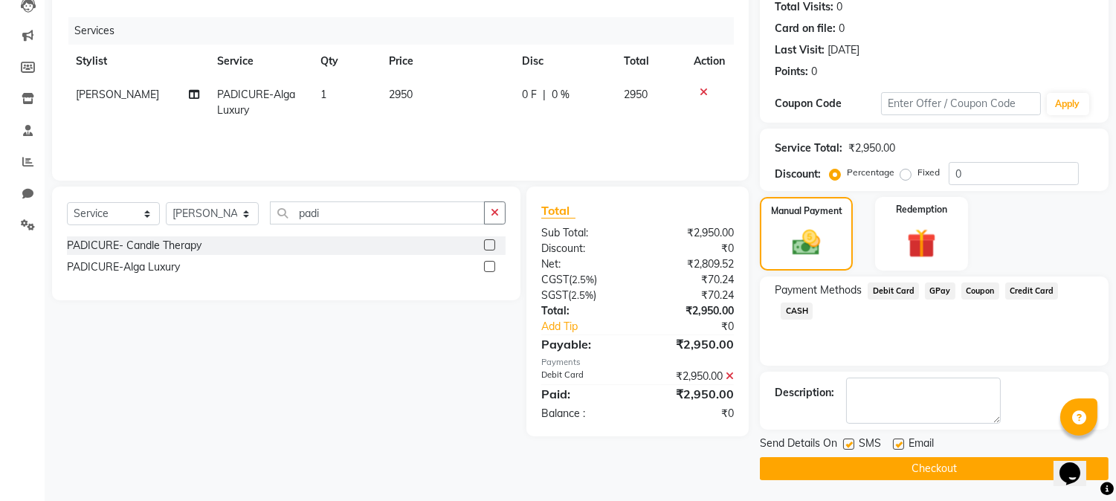
click at [934, 457] on button "Checkout" at bounding box center [934, 468] width 349 height 23
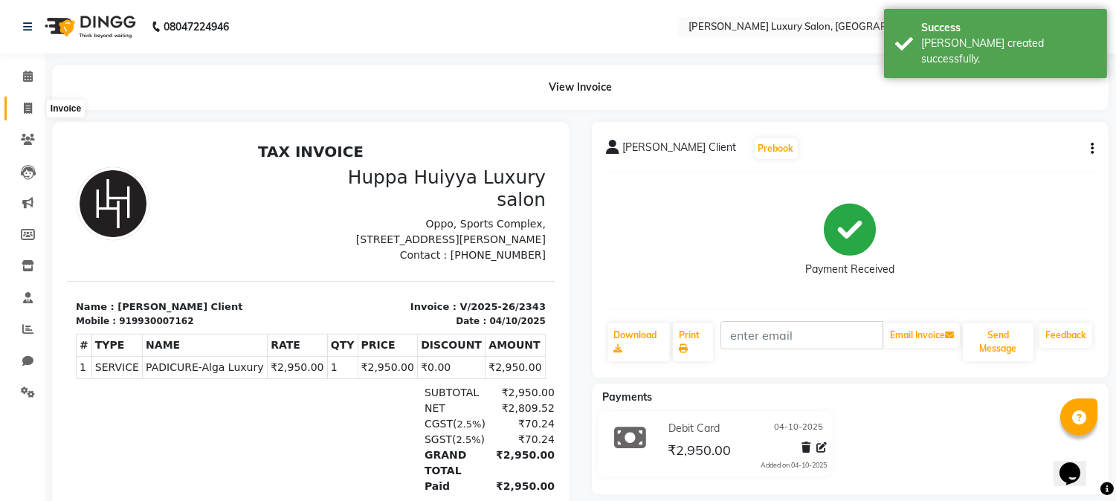
click at [24, 114] on icon at bounding box center [28, 108] width 8 height 11
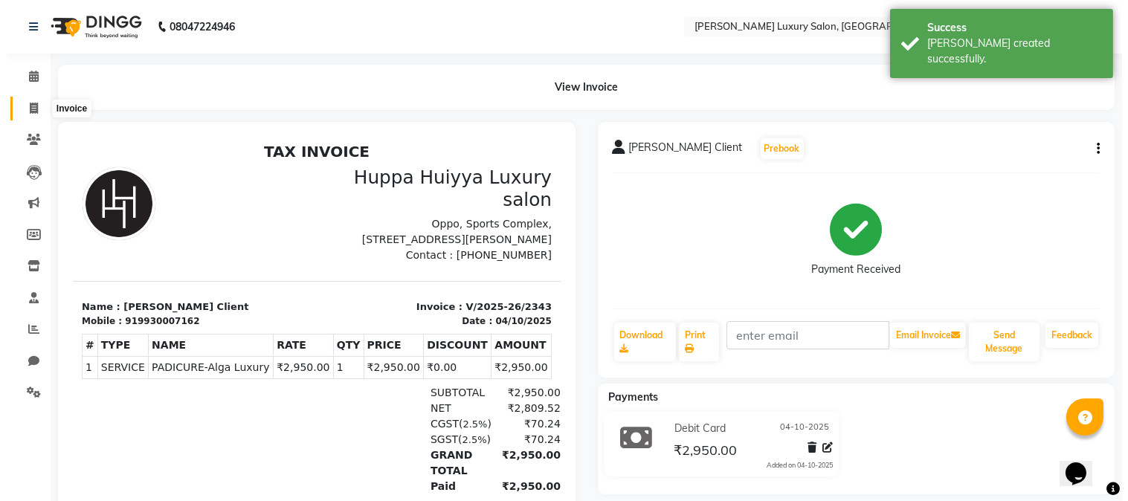
select select "7752"
select select "service"
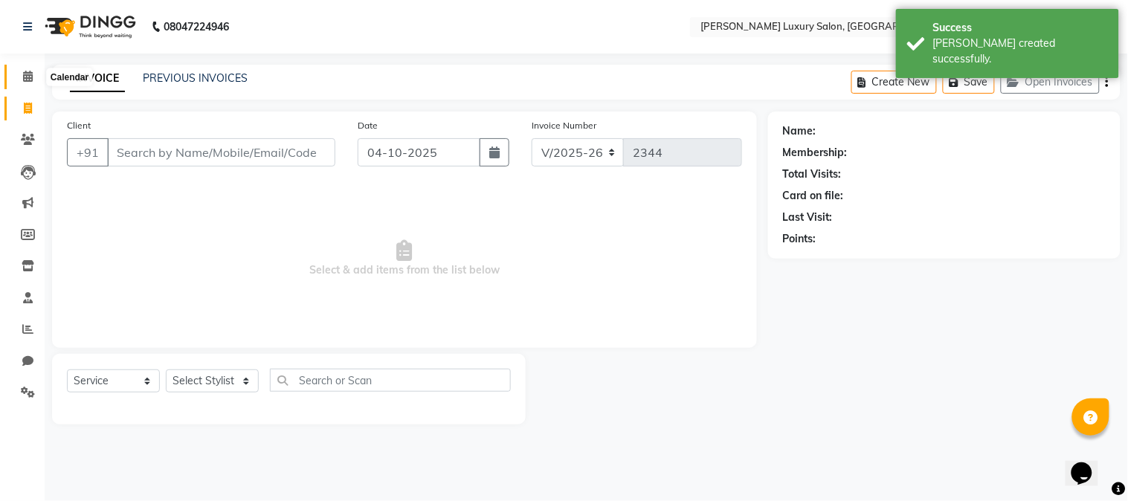
click at [25, 82] on icon at bounding box center [28, 76] width 10 height 11
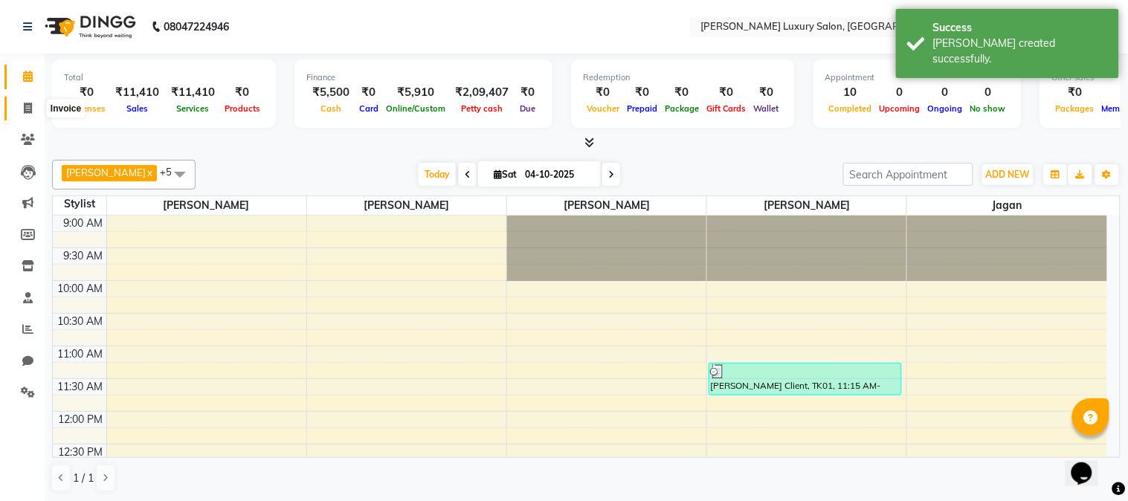
click at [30, 107] on icon at bounding box center [28, 108] width 8 height 11
select select "service"
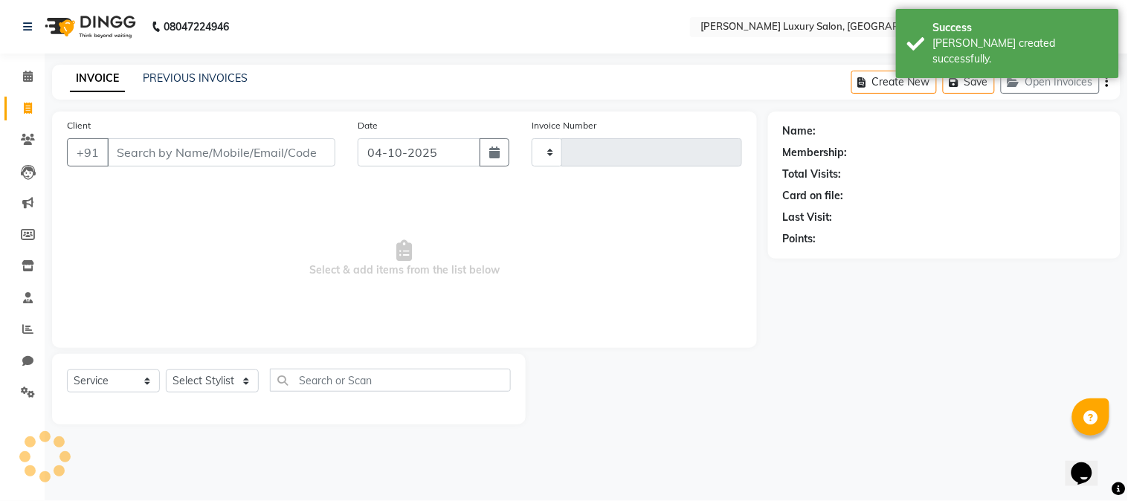
type input "2344"
select select "7752"
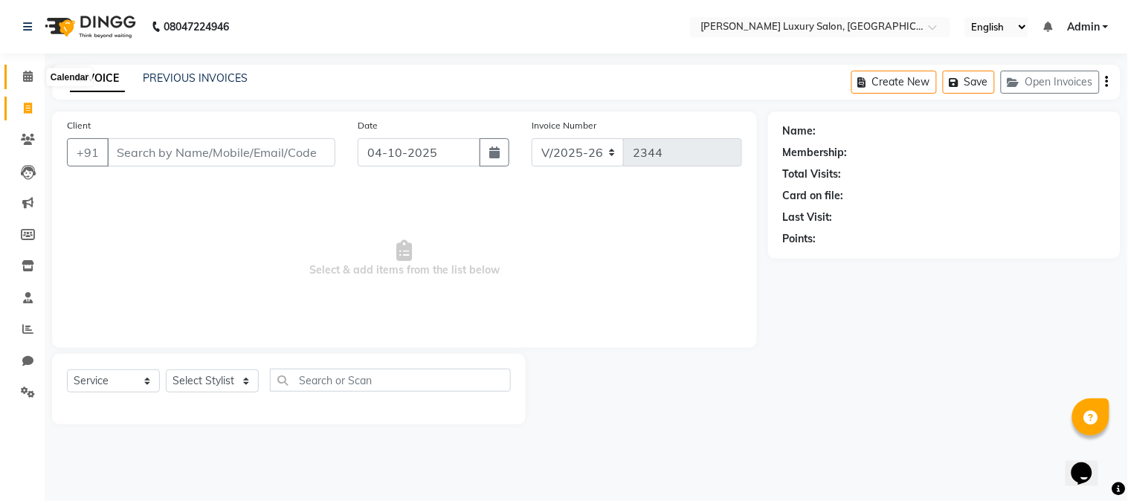
click at [19, 85] on span at bounding box center [28, 76] width 26 height 17
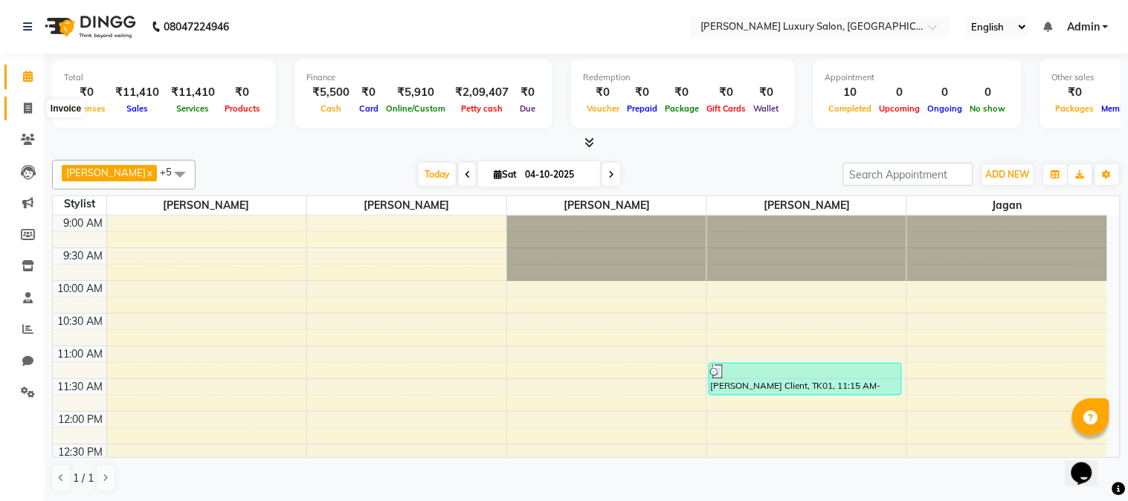
click at [24, 108] on icon at bounding box center [28, 108] width 8 height 11
select select "service"
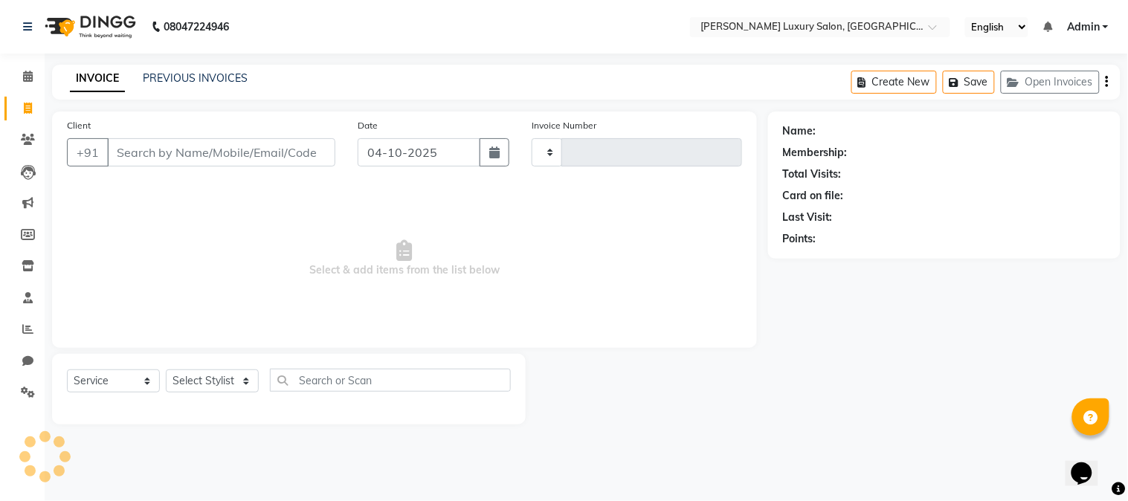
type input "2344"
select select "7752"
click at [251, 139] on input "Client" at bounding box center [221, 152] width 228 height 28
